Goal: Task Accomplishment & Management: Manage account settings

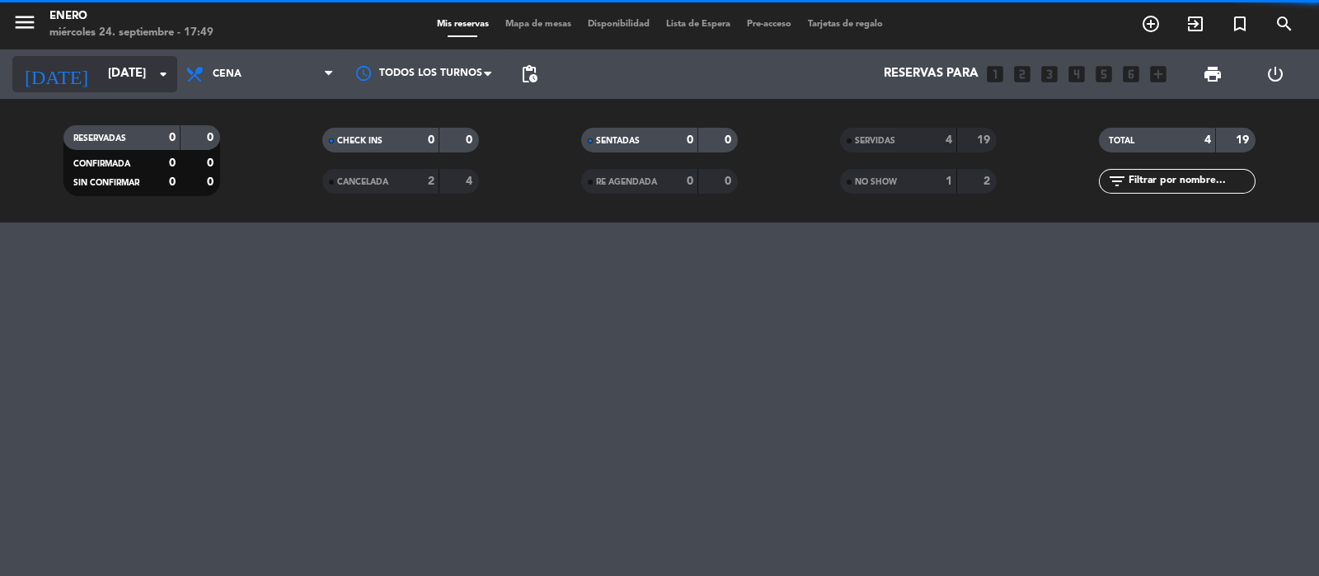
click at [169, 73] on icon "arrow_drop_down" at bounding box center [163, 74] width 20 height 20
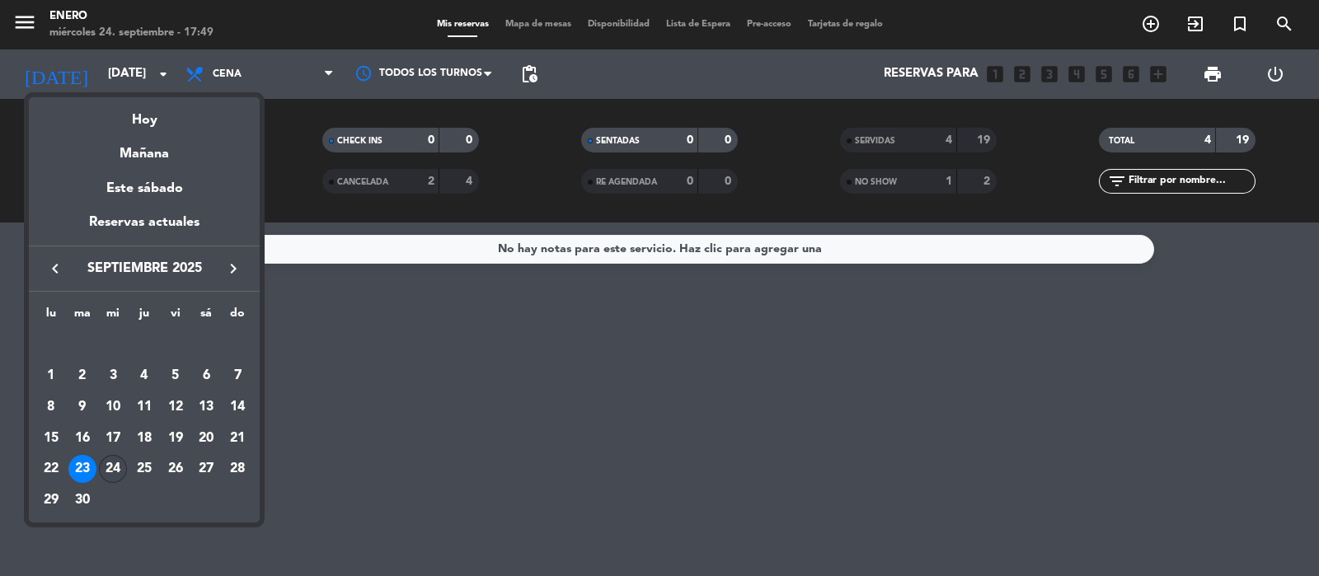
click at [112, 465] on div "24" at bounding box center [113, 469] width 28 height 28
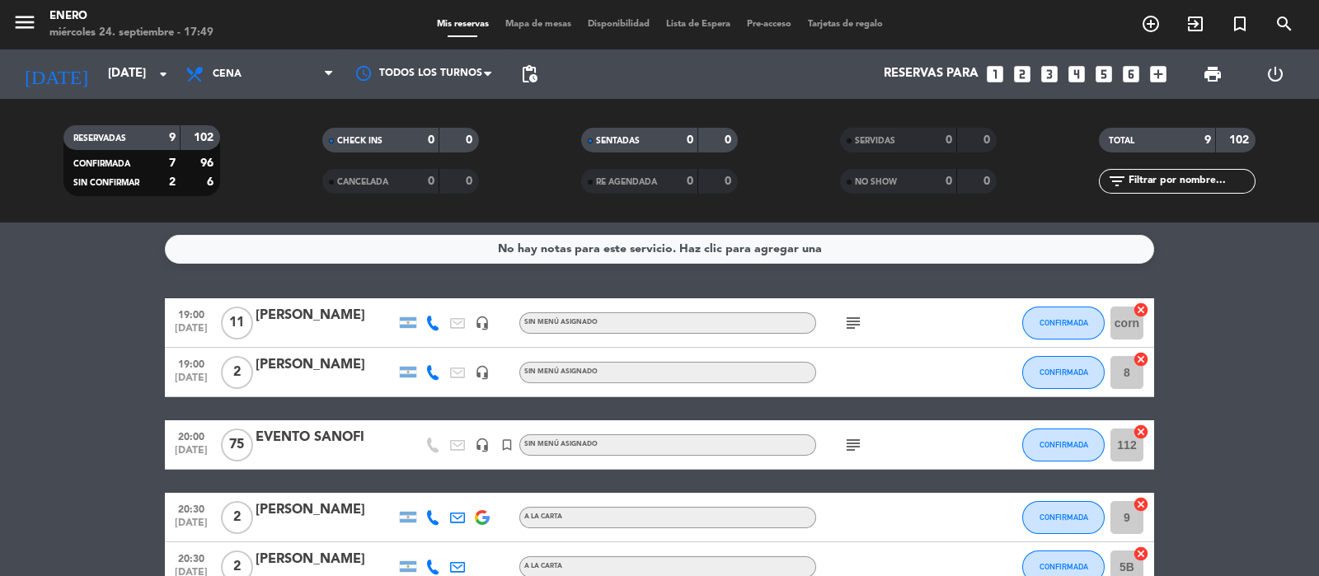
click at [1238, 389] on bookings-row "19:00 [DATE] [PERSON_NAME] headset_mic Sin menú asignado subject CONFIRMADA cor…" at bounding box center [659, 579] width 1319 height 561
click at [145, 72] on input "[DATE]" at bounding box center [179, 74] width 159 height 31
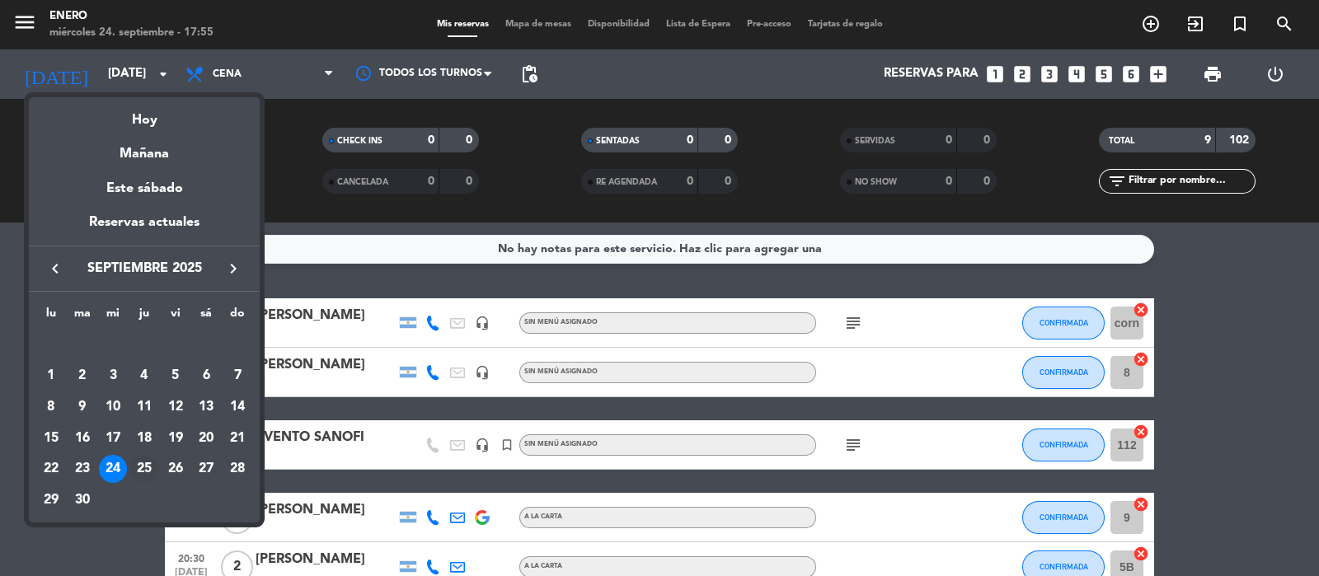
click at [140, 469] on div "25" at bounding box center [144, 469] width 28 height 28
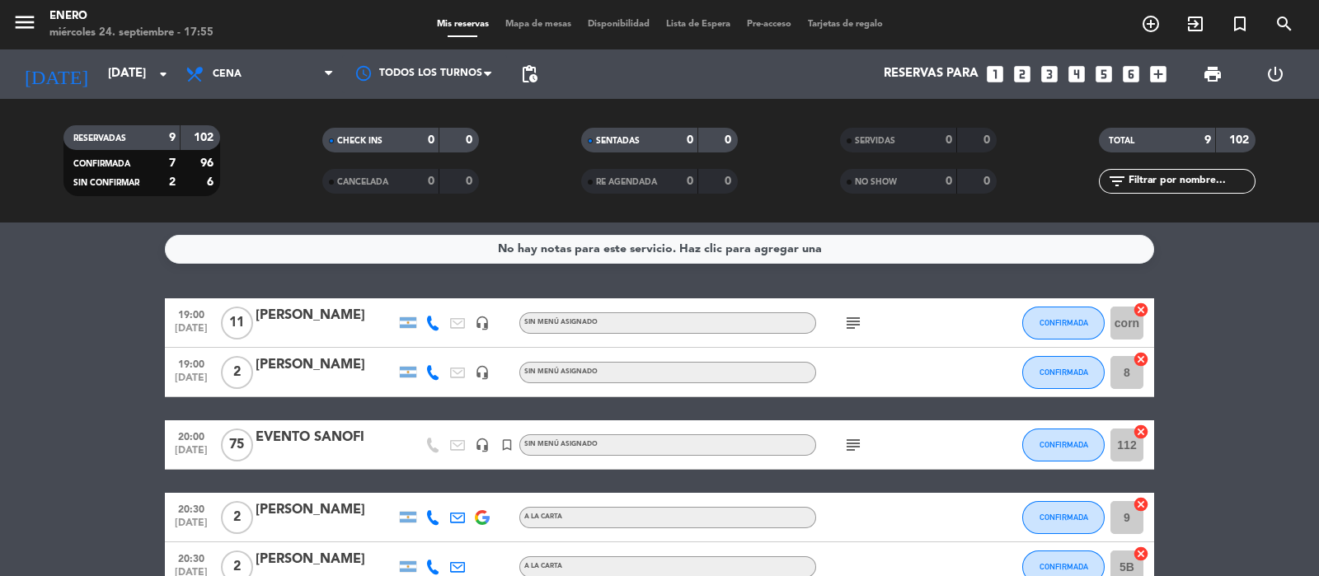
type input "[DEMOGRAPHIC_DATA][DATE]"
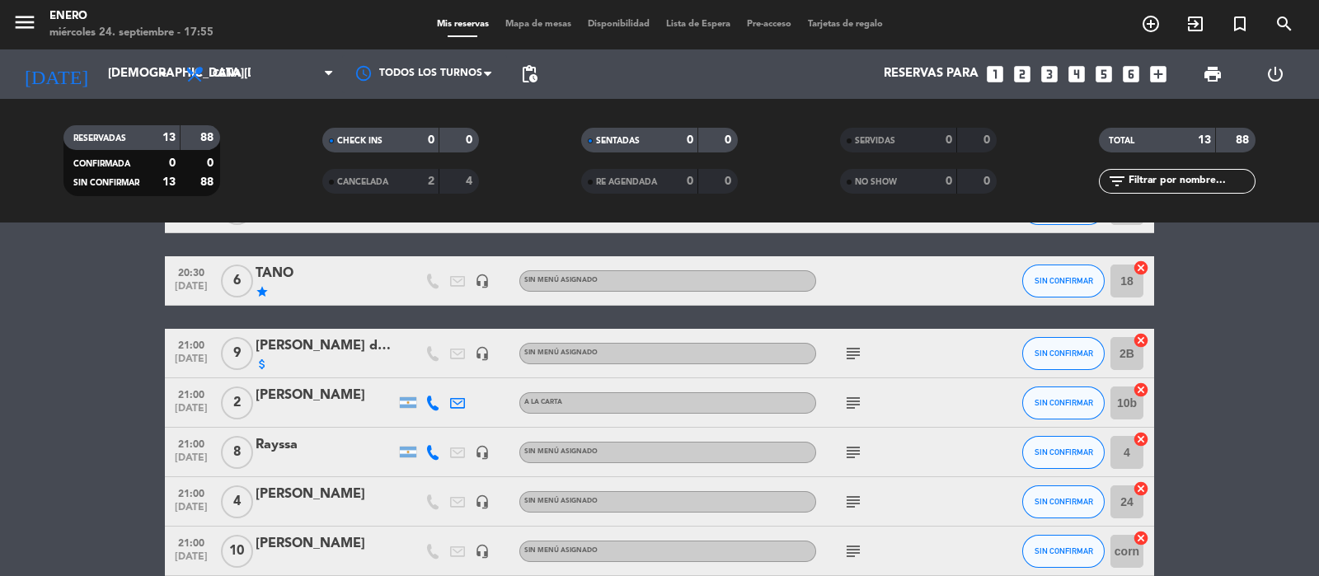
scroll to position [164, 0]
click at [862, 344] on icon "subject" at bounding box center [854, 354] width 20 height 20
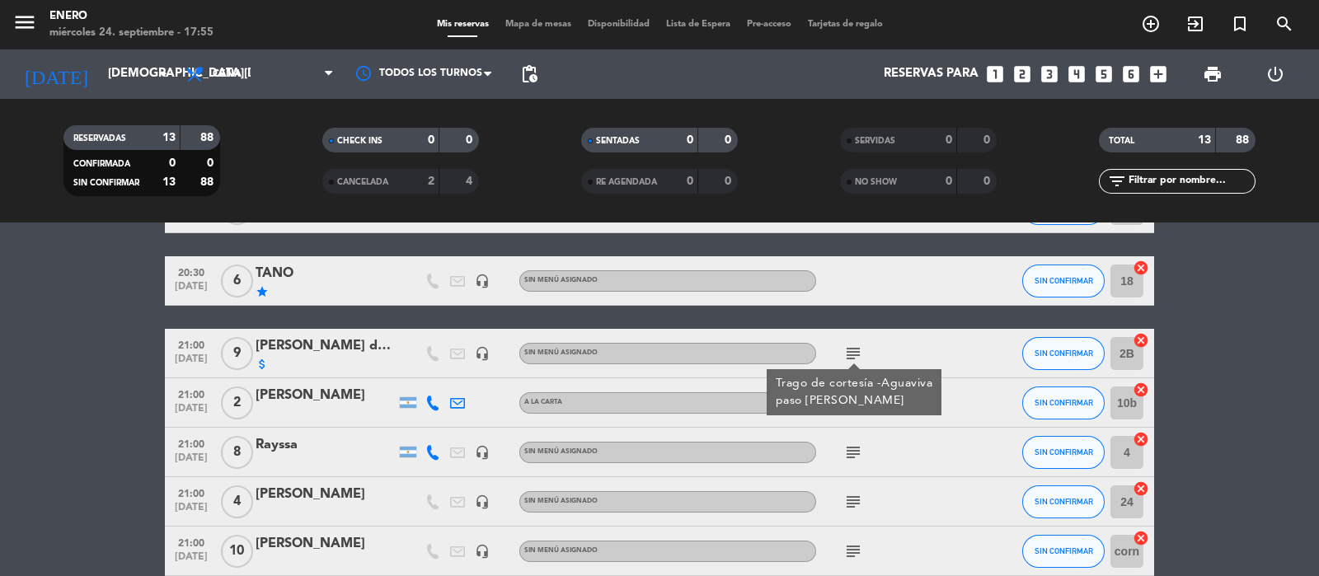
click at [908, 468] on div "subject" at bounding box center [890, 452] width 148 height 49
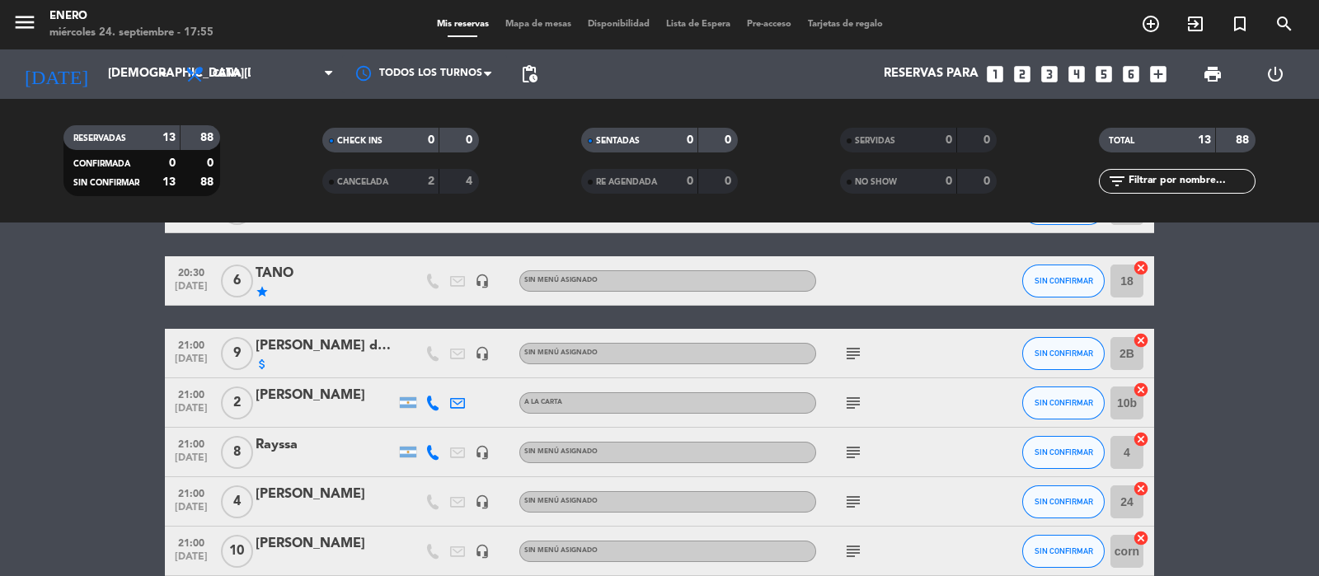
click at [851, 408] on icon "subject" at bounding box center [854, 403] width 20 height 20
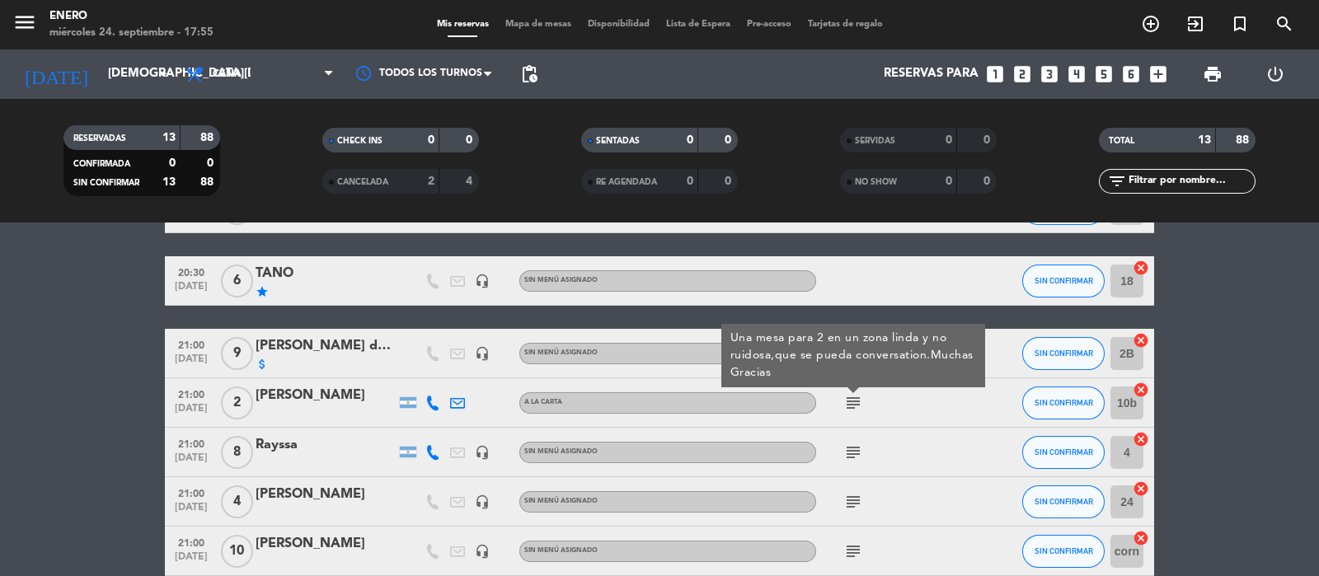
click at [852, 458] on icon "subject" at bounding box center [854, 453] width 20 height 20
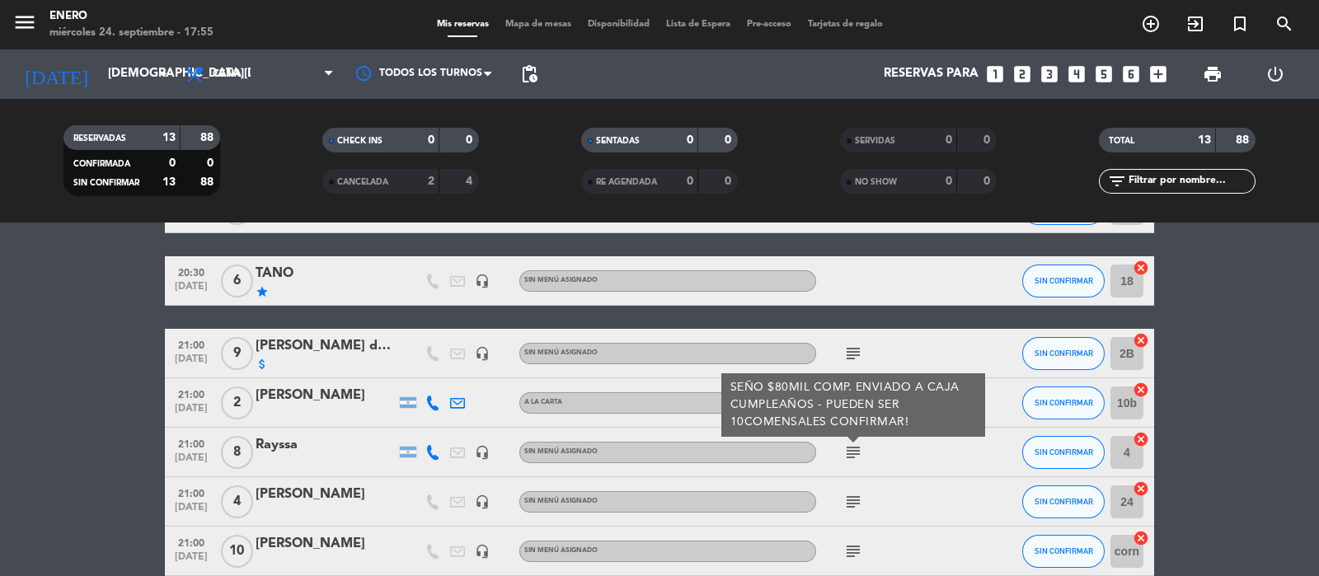
click at [849, 503] on icon "subject" at bounding box center [854, 502] width 20 height 20
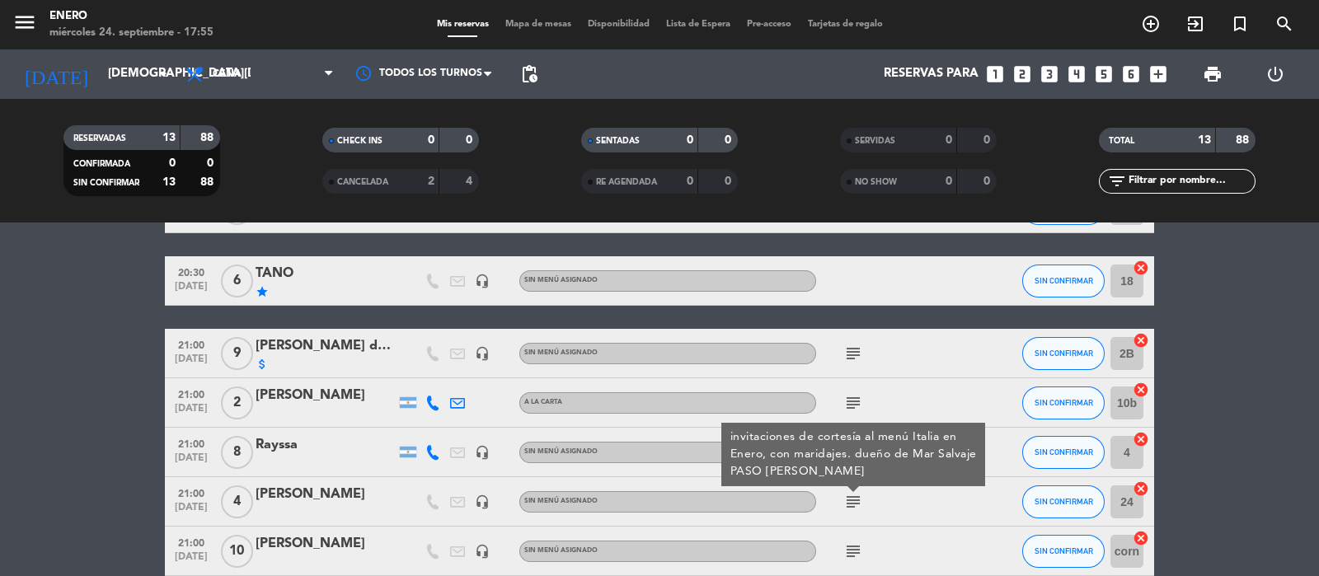
click at [849, 550] on icon "subject" at bounding box center [854, 552] width 20 height 20
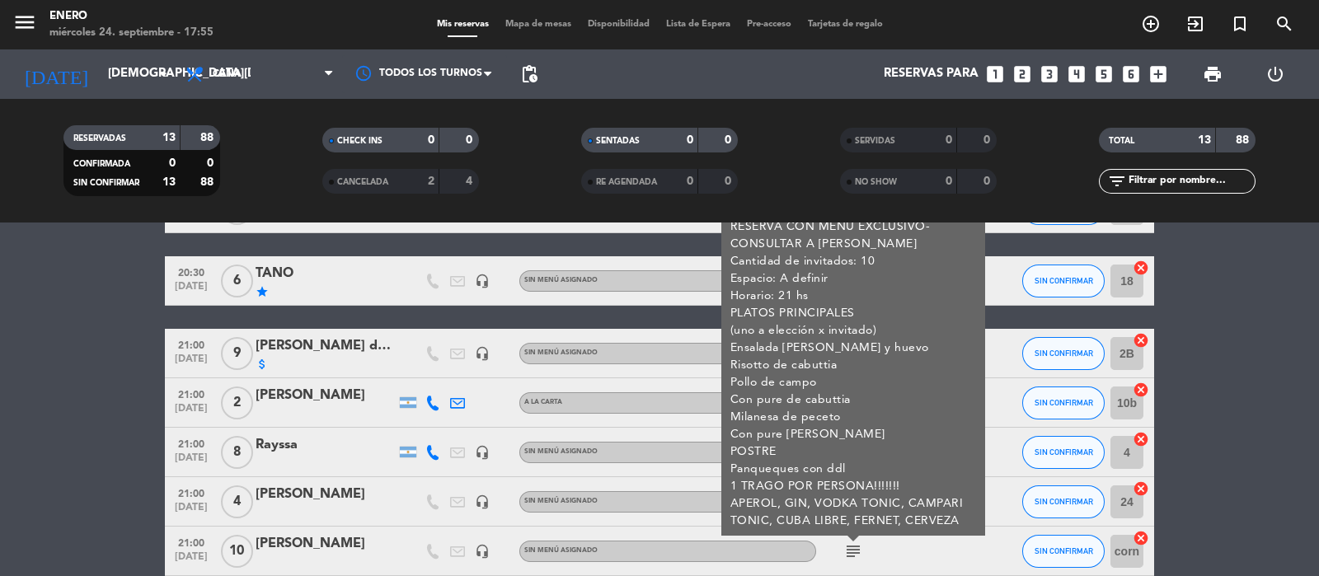
click at [882, 550] on div "subject RESERVA CON MENU EXCLUSIVO- CONSULTAR A [PERSON_NAME] Cantidad de invit…" at bounding box center [890, 551] width 148 height 49
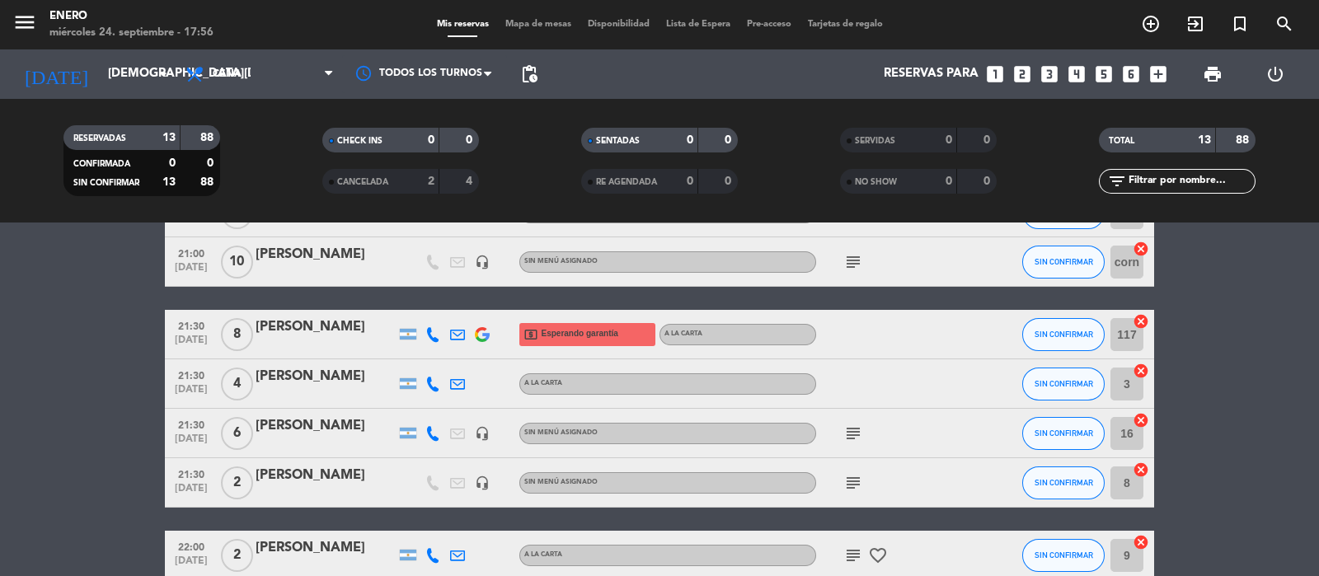
scroll to position [495, 0]
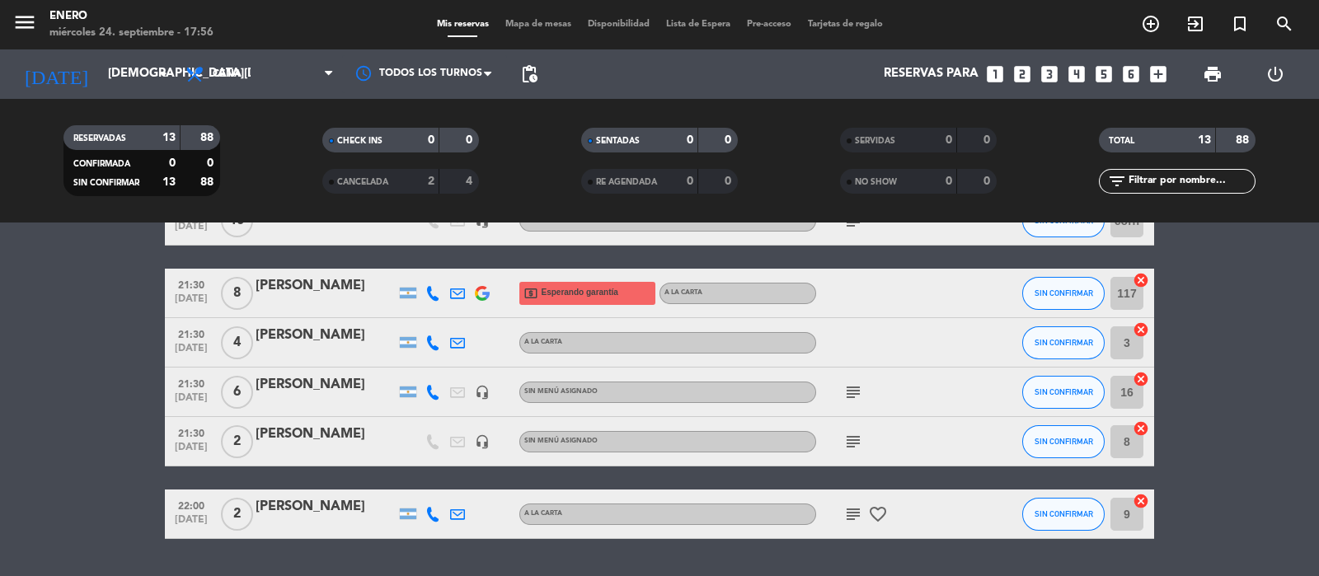
click at [853, 395] on icon "subject" at bounding box center [854, 393] width 20 height 20
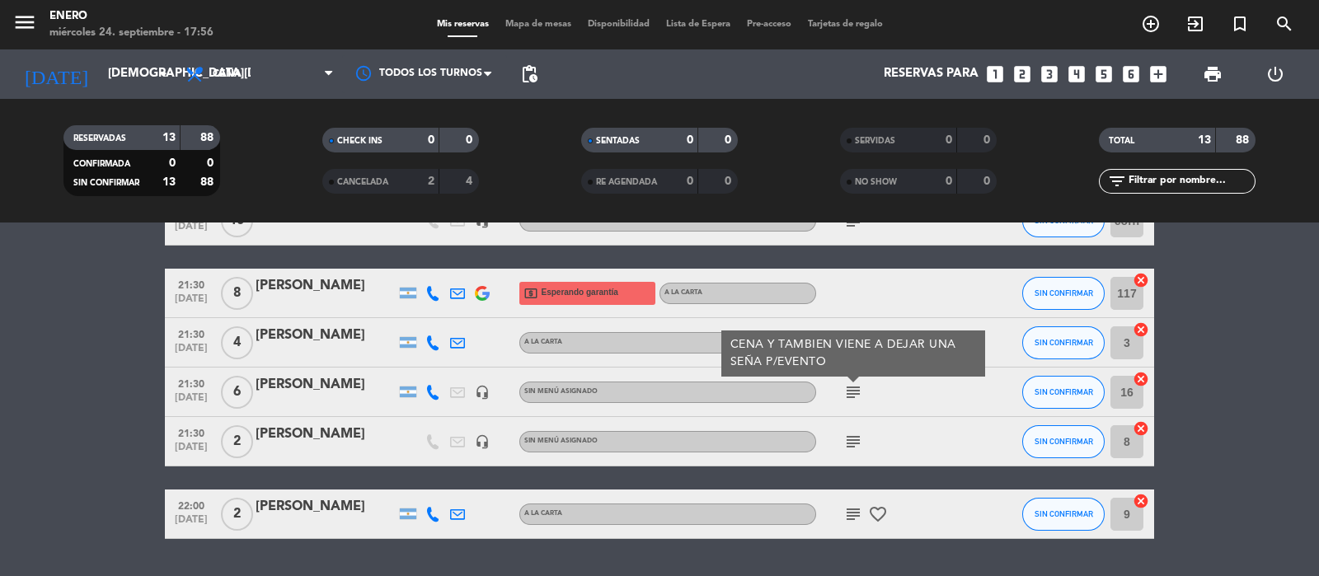
click at [852, 442] on icon "subject" at bounding box center [854, 442] width 20 height 20
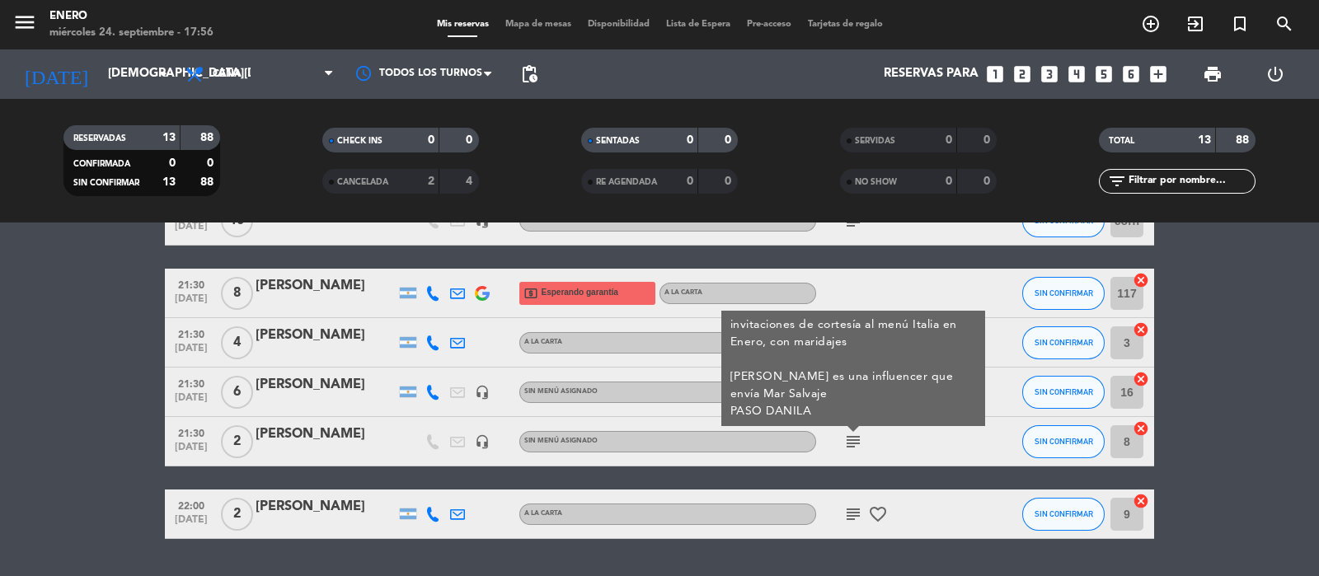
click at [851, 510] on icon "subject" at bounding box center [854, 515] width 20 height 20
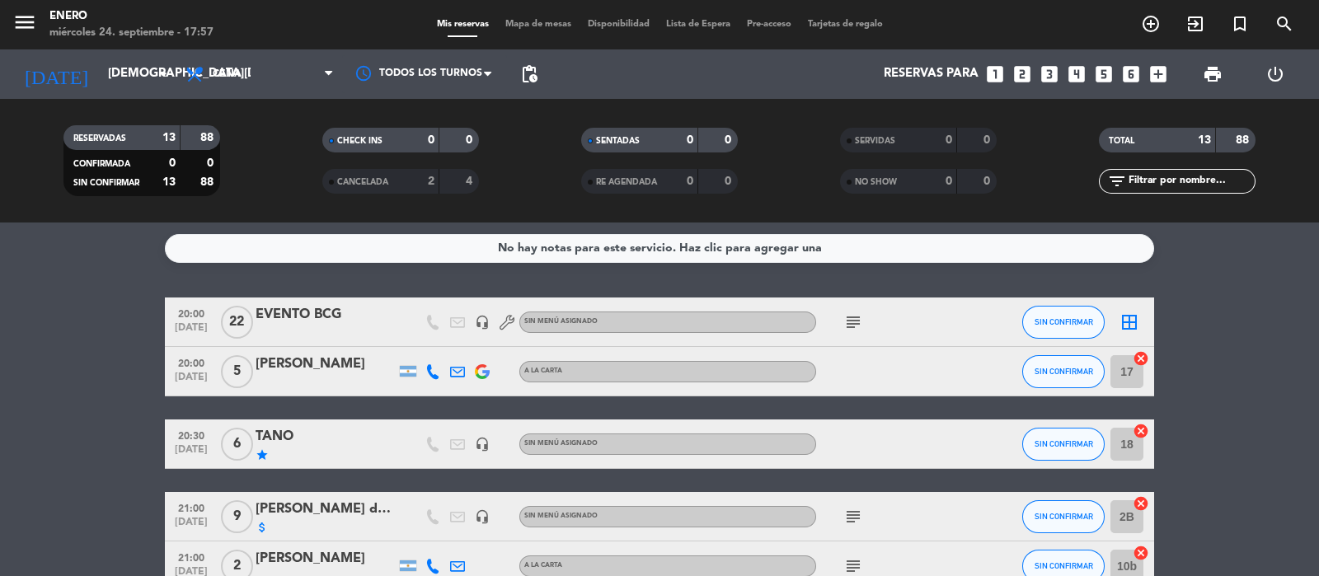
scroll to position [0, 0]
